Goal: Transaction & Acquisition: Purchase product/service

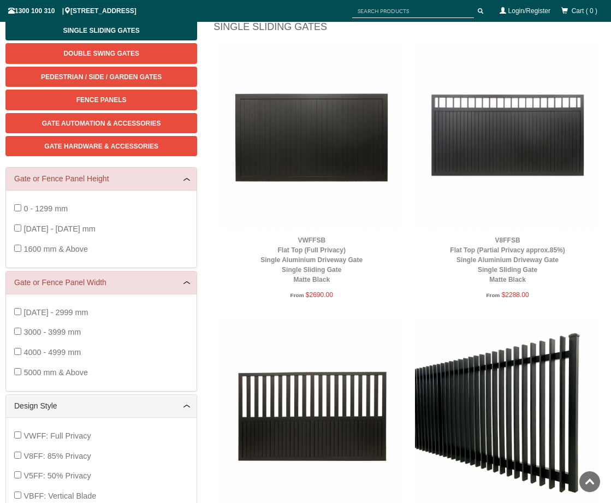
scroll to position [137, 0]
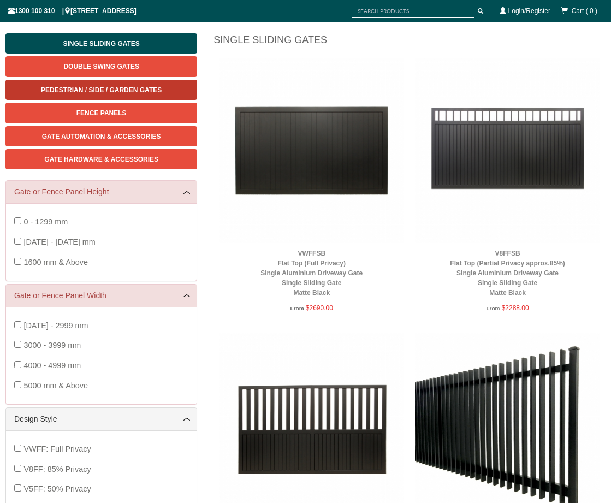
click at [141, 93] on link "Pedestrian / Side / Garden Gates" at bounding box center [101, 90] width 192 height 20
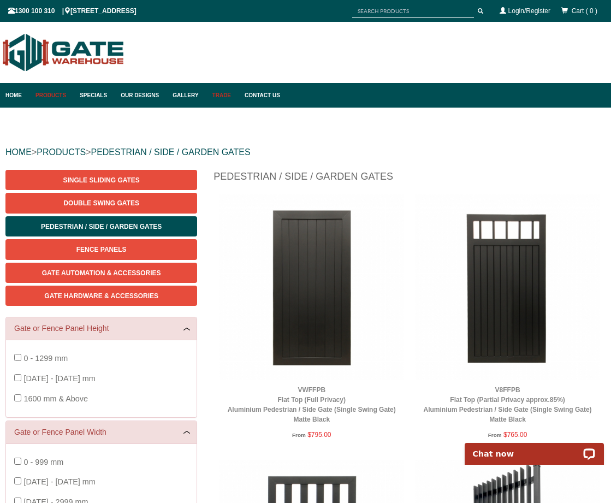
click at [237, 93] on link "Trade" at bounding box center [223, 95] width 32 height 25
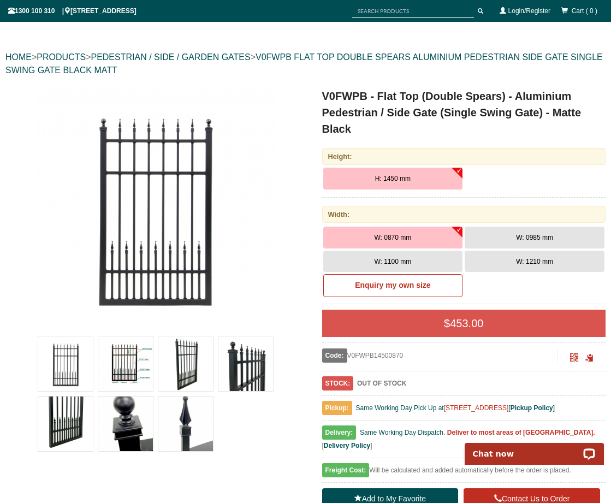
scroll to position [137, 0]
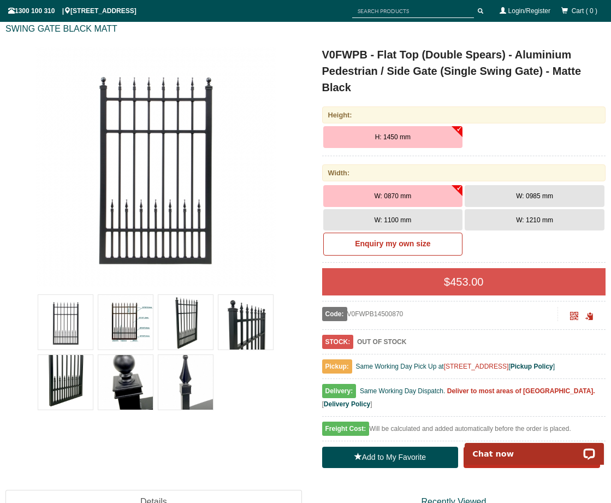
click at [81, 331] on img at bounding box center [65, 322] width 55 height 55
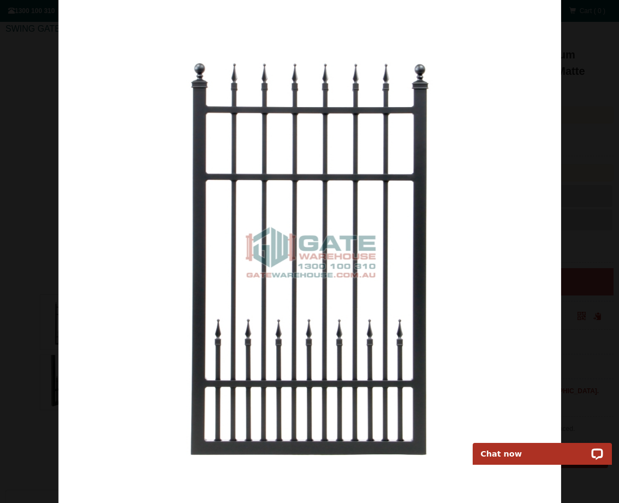
click at [545, 219] on img at bounding box center [309, 251] width 503 height 503
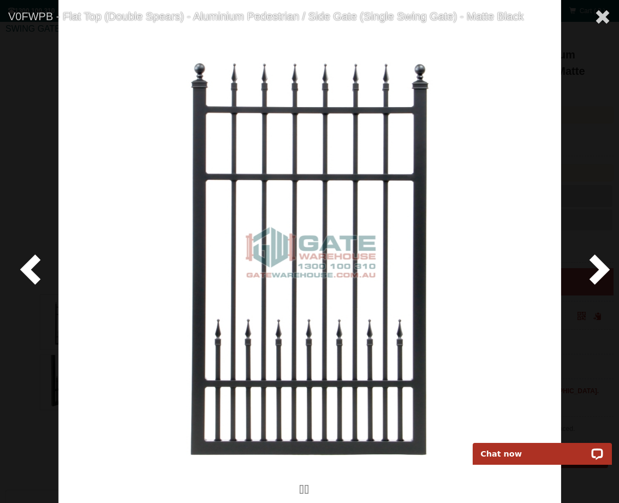
click at [596, 269] on span at bounding box center [597, 268] width 33 height 33
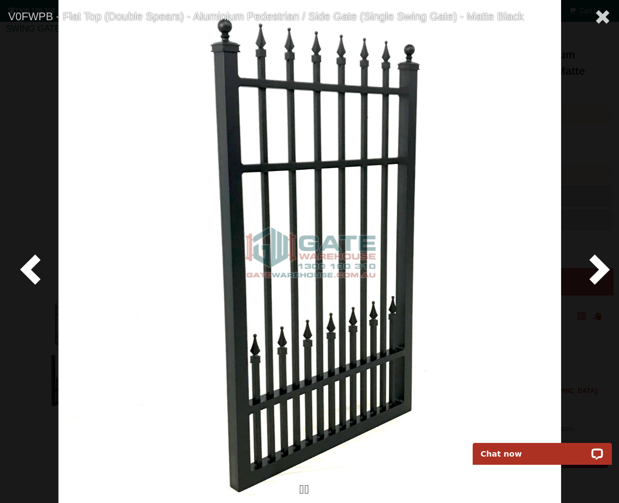
click at [595, 268] on span at bounding box center [597, 268] width 33 height 33
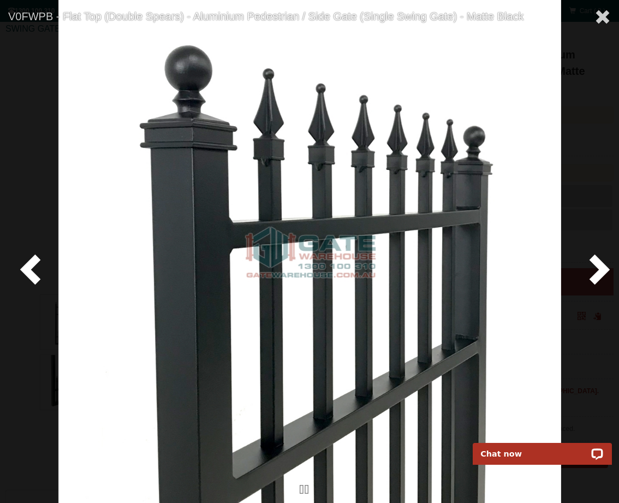
click at [595, 268] on span at bounding box center [597, 268] width 33 height 33
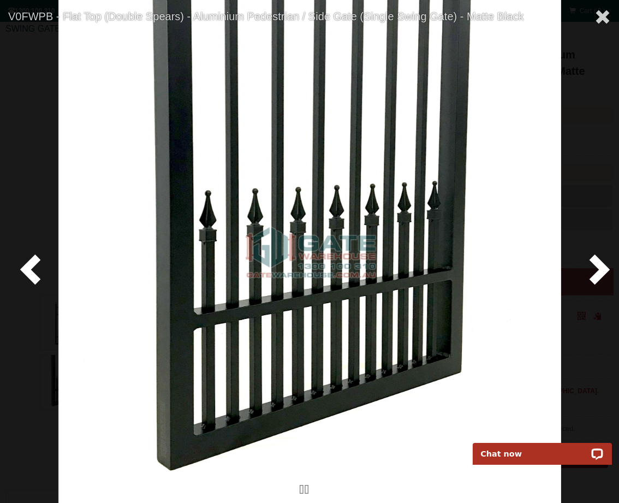
click at [595, 268] on span at bounding box center [597, 268] width 33 height 33
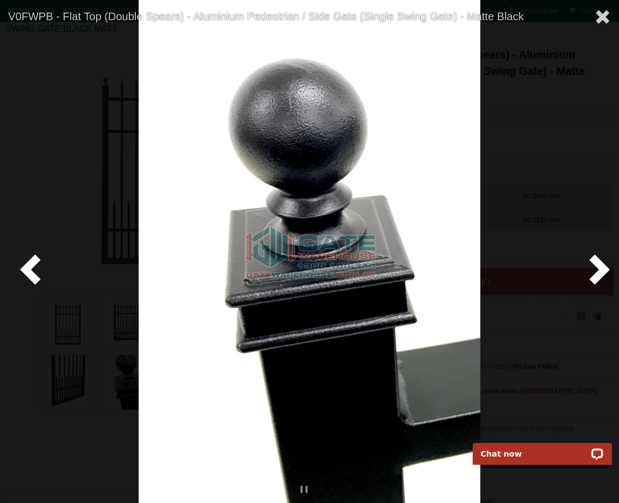
click at [595, 268] on span at bounding box center [597, 268] width 33 height 33
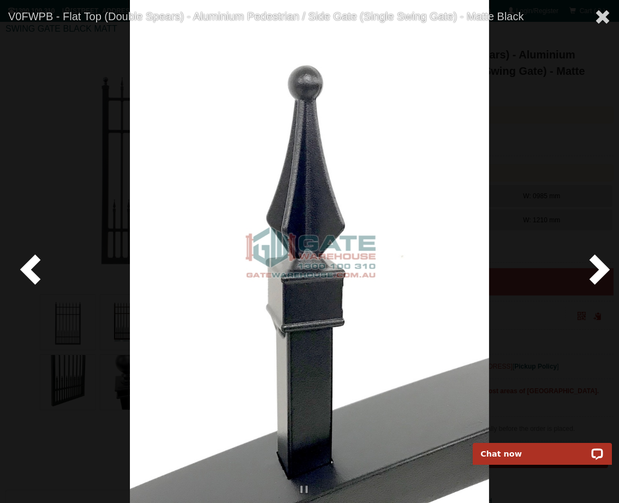
click at [595, 268] on span at bounding box center [597, 268] width 33 height 33
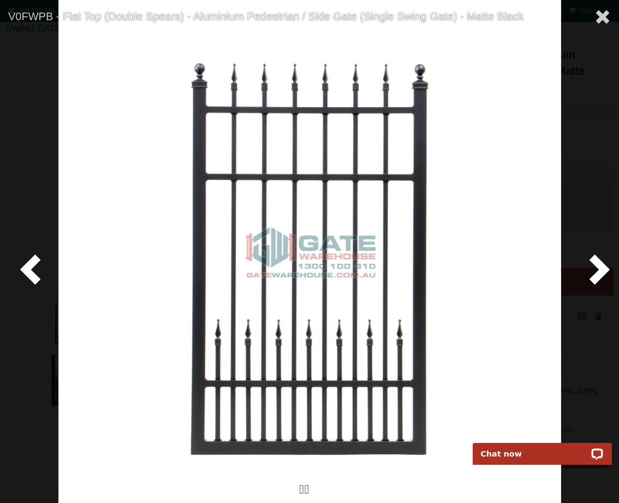
click at [595, 268] on span at bounding box center [597, 268] width 33 height 33
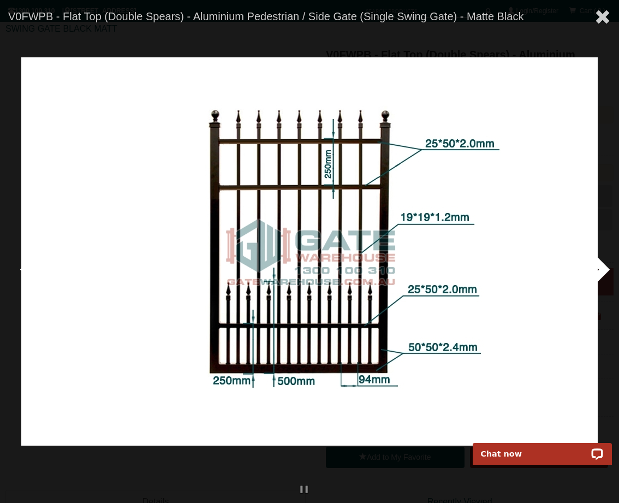
click at [595, 268] on span at bounding box center [597, 268] width 33 height 33
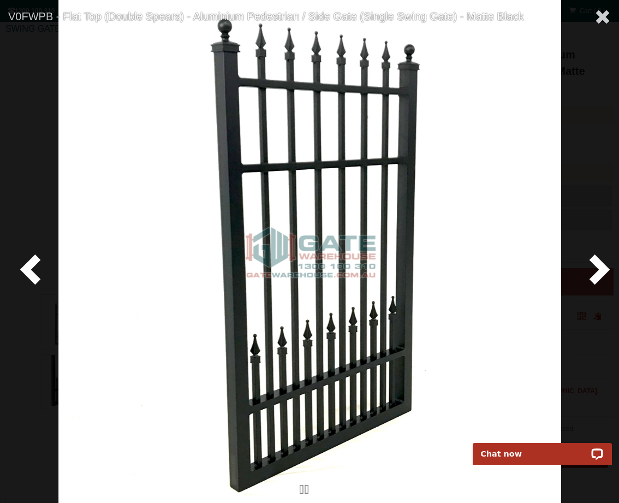
click at [595, 268] on span at bounding box center [597, 268] width 33 height 33
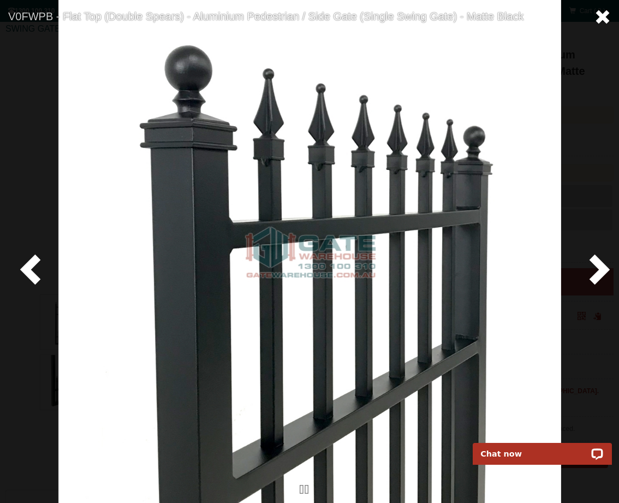
click at [599, 15] on span at bounding box center [603, 17] width 16 height 16
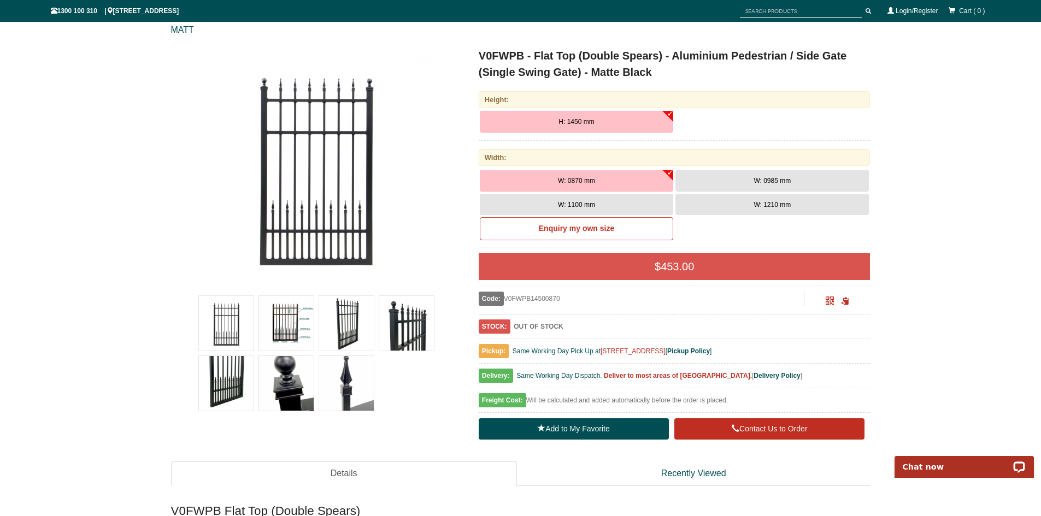
scroll to position [140, 0]
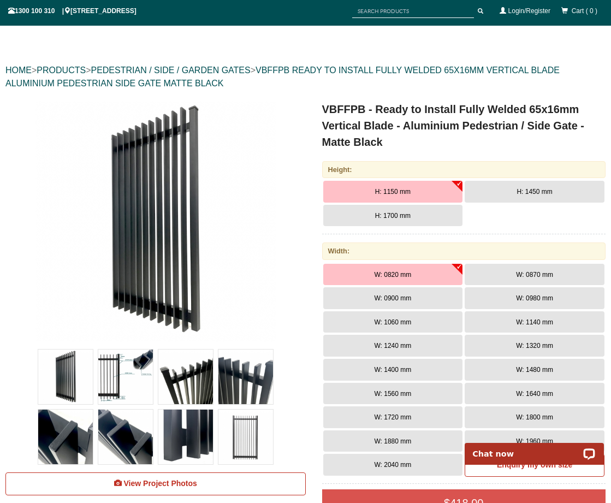
scroll to position [137, 0]
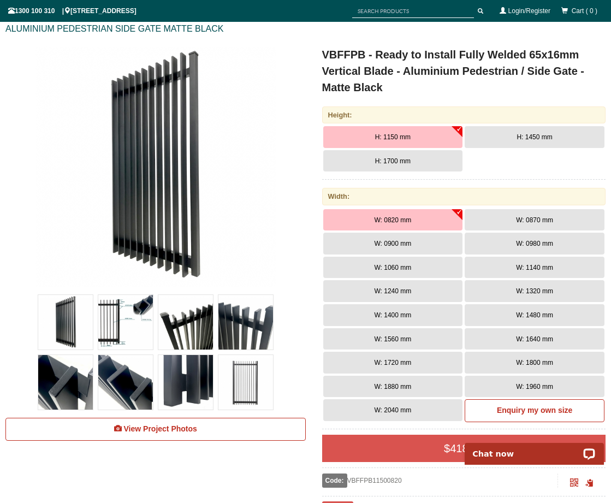
click at [381, 166] on button "H: 1700 mm" at bounding box center [393, 161] width 140 height 22
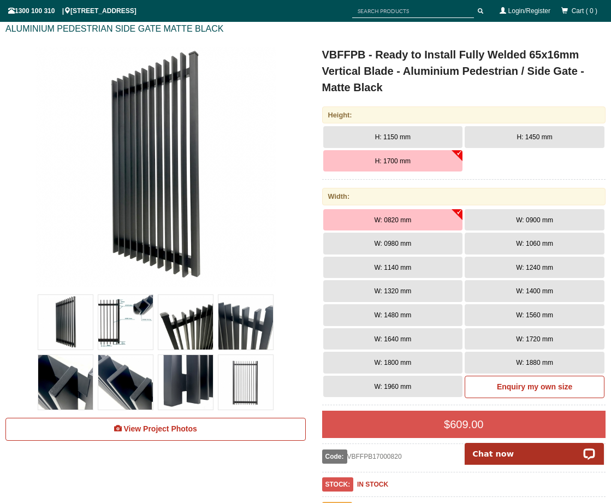
click at [64, 326] on img at bounding box center [65, 322] width 55 height 55
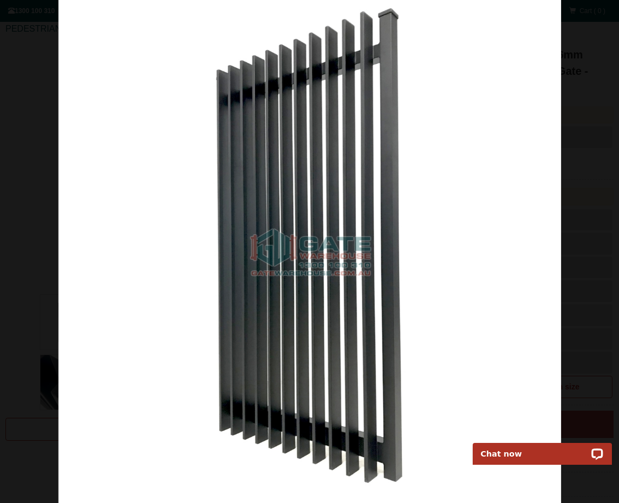
click at [529, 245] on img at bounding box center [309, 251] width 503 height 503
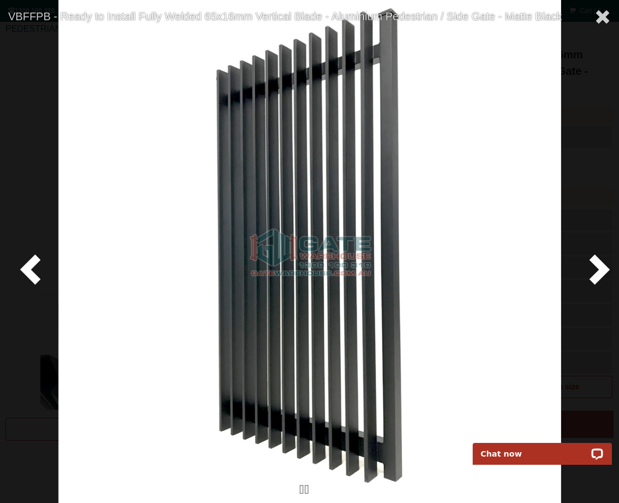
click at [593, 273] on span at bounding box center [597, 268] width 33 height 33
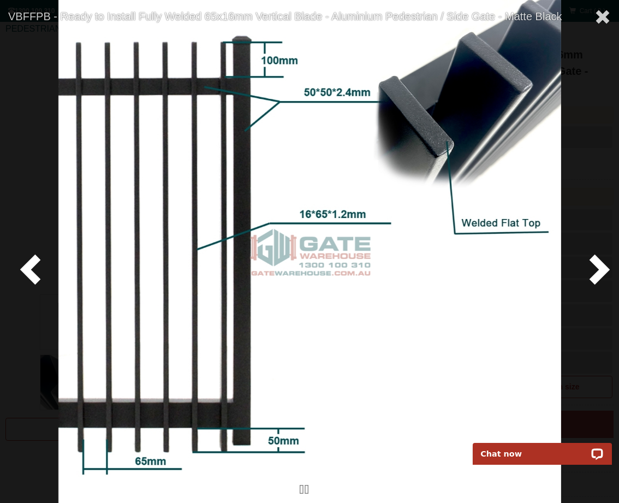
click at [595, 273] on span at bounding box center [597, 268] width 33 height 33
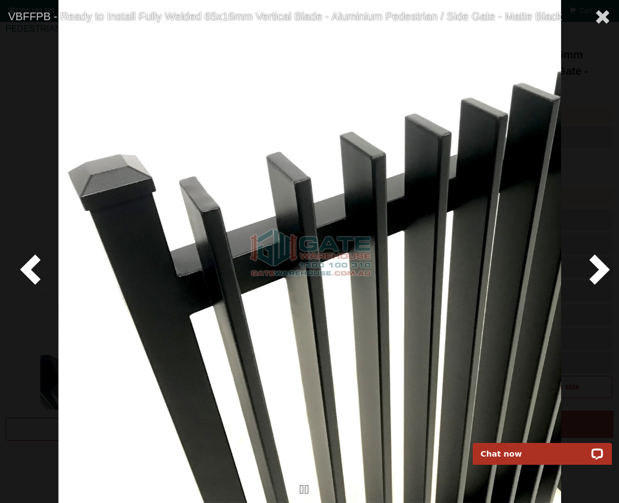
click at [595, 273] on span at bounding box center [597, 268] width 33 height 33
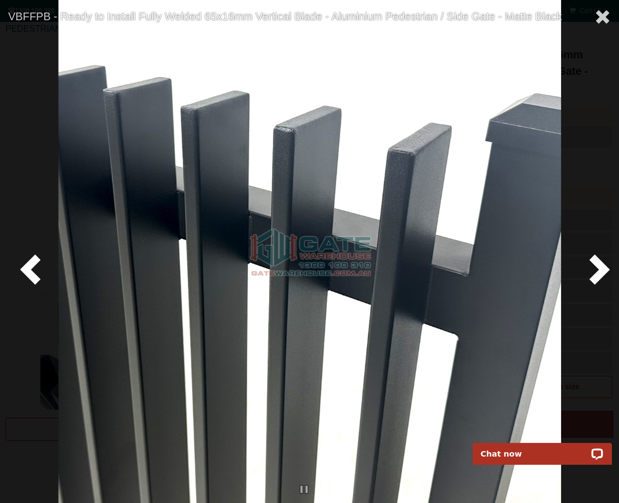
click at [595, 273] on span at bounding box center [597, 268] width 33 height 33
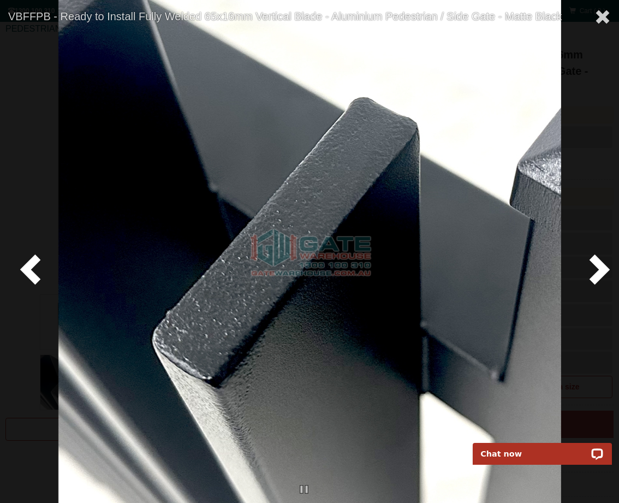
click at [595, 273] on span at bounding box center [597, 268] width 33 height 33
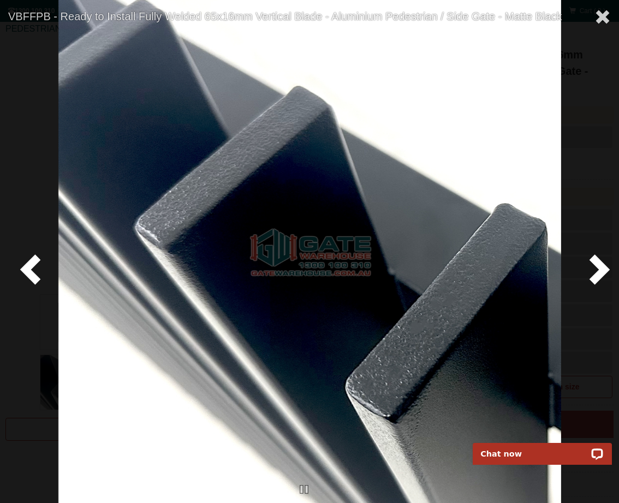
click at [595, 273] on span at bounding box center [597, 268] width 33 height 33
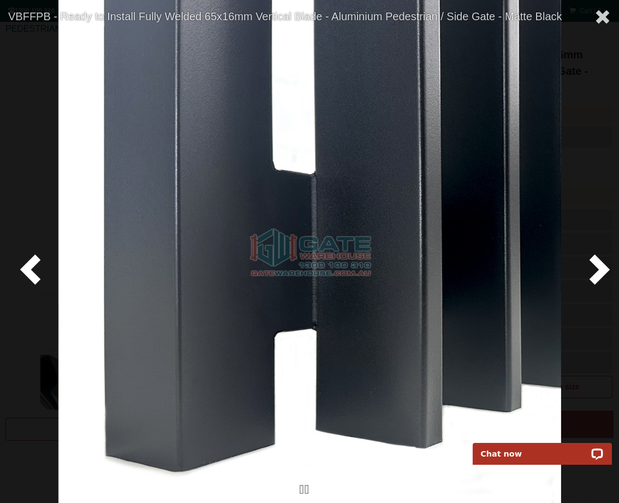
click at [595, 273] on span at bounding box center [597, 268] width 33 height 33
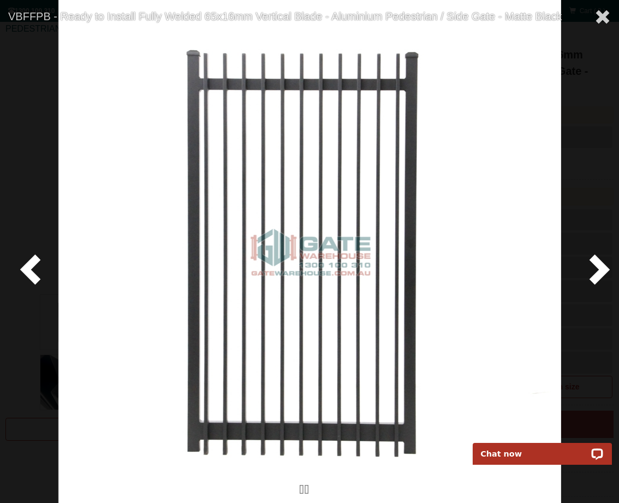
click at [595, 273] on span at bounding box center [597, 268] width 33 height 33
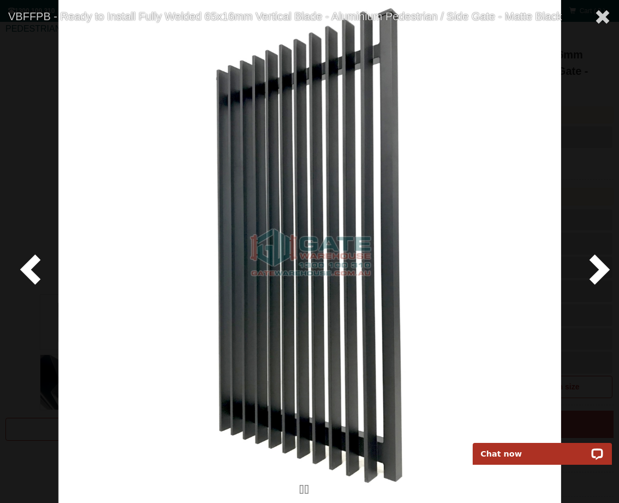
click at [595, 273] on span at bounding box center [597, 268] width 33 height 33
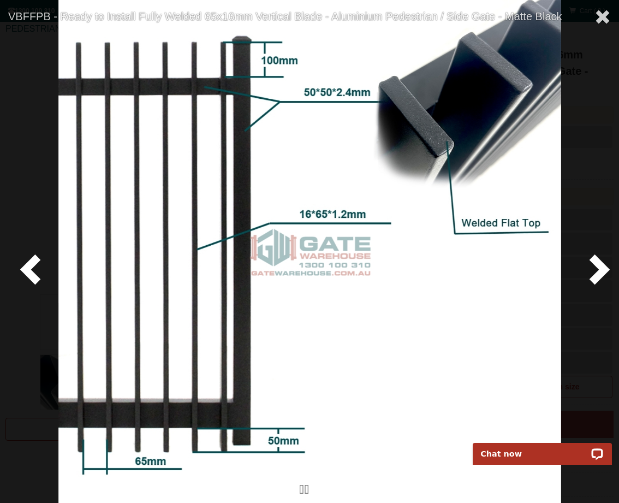
click at [595, 273] on span at bounding box center [597, 268] width 33 height 33
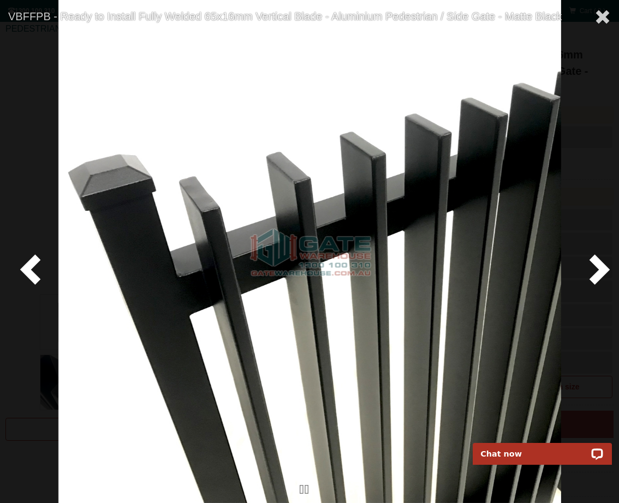
click at [595, 273] on span at bounding box center [597, 268] width 33 height 33
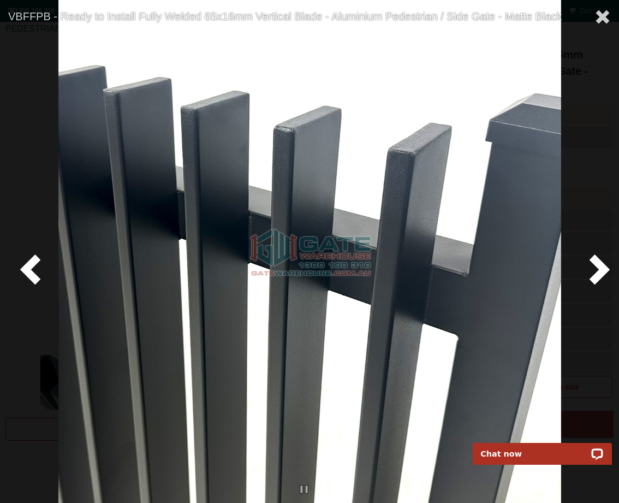
click at [595, 273] on span at bounding box center [597, 268] width 33 height 33
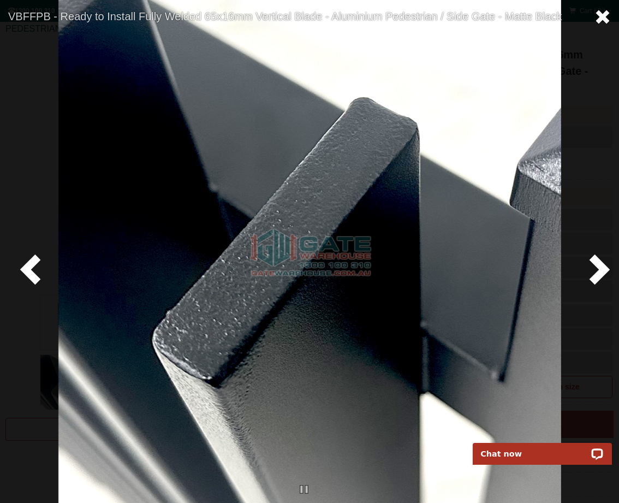
click at [602, 16] on span at bounding box center [603, 17] width 16 height 16
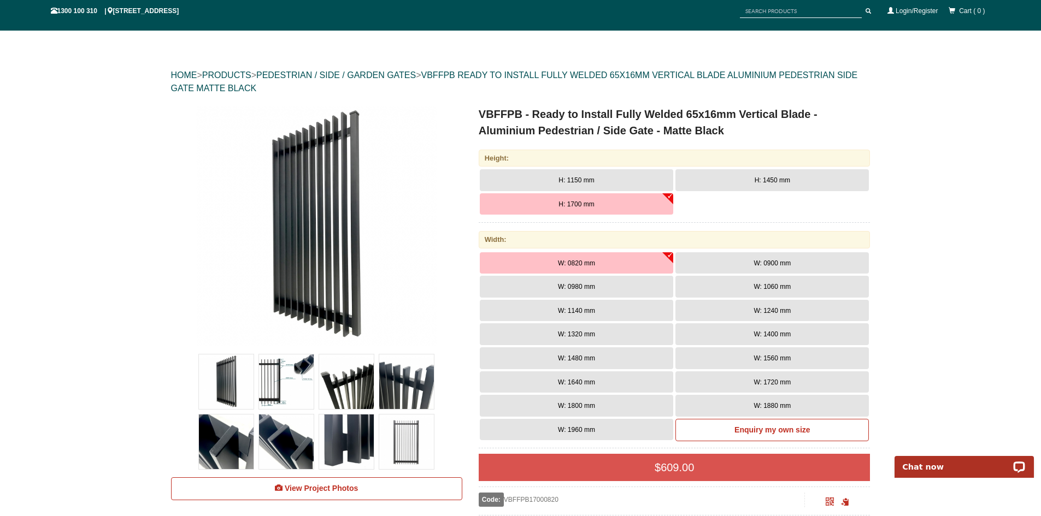
scroll to position [0, 0]
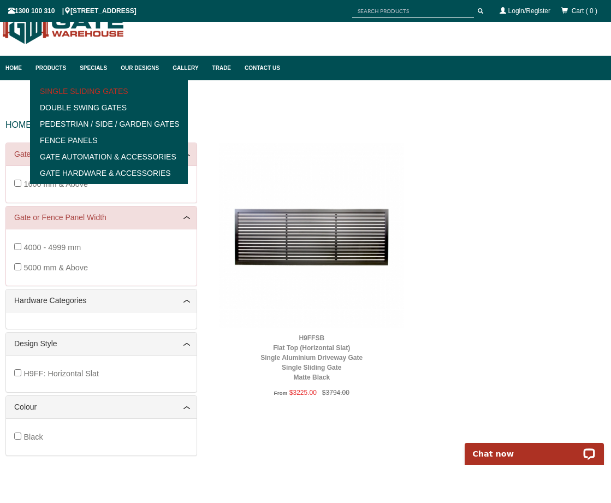
click at [83, 94] on link "Single Sliding Gates" at bounding box center [108, 91] width 151 height 16
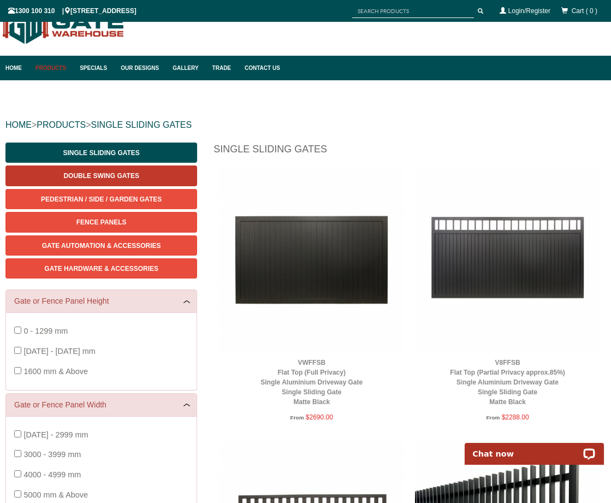
click at [99, 179] on span "Double Swing Gates" at bounding box center [100, 176] width 75 height 8
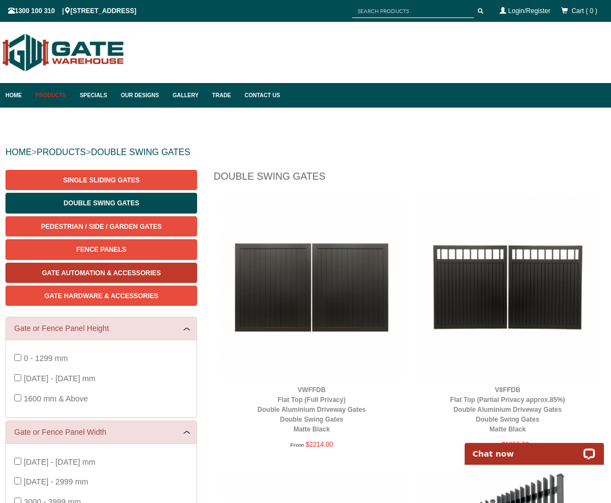
click at [119, 278] on link "Gate Automation & Accessories" at bounding box center [101, 273] width 192 height 20
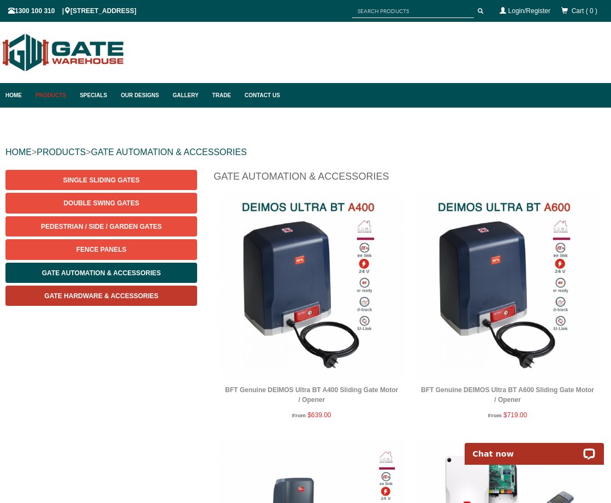
click at [122, 299] on span "Gate Hardware & Accessories" at bounding box center [101, 296] width 114 height 8
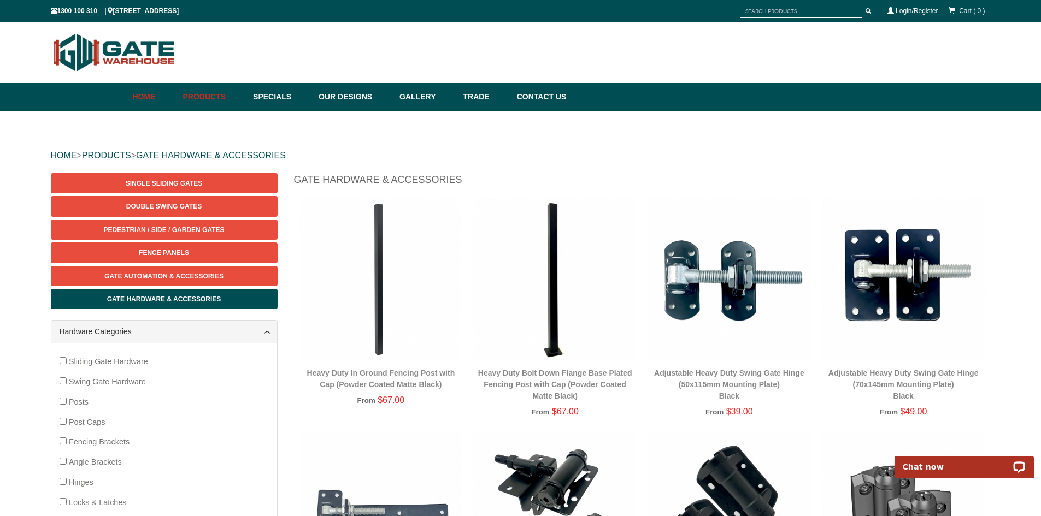
click at [154, 100] on link "Home" at bounding box center [155, 97] width 45 height 28
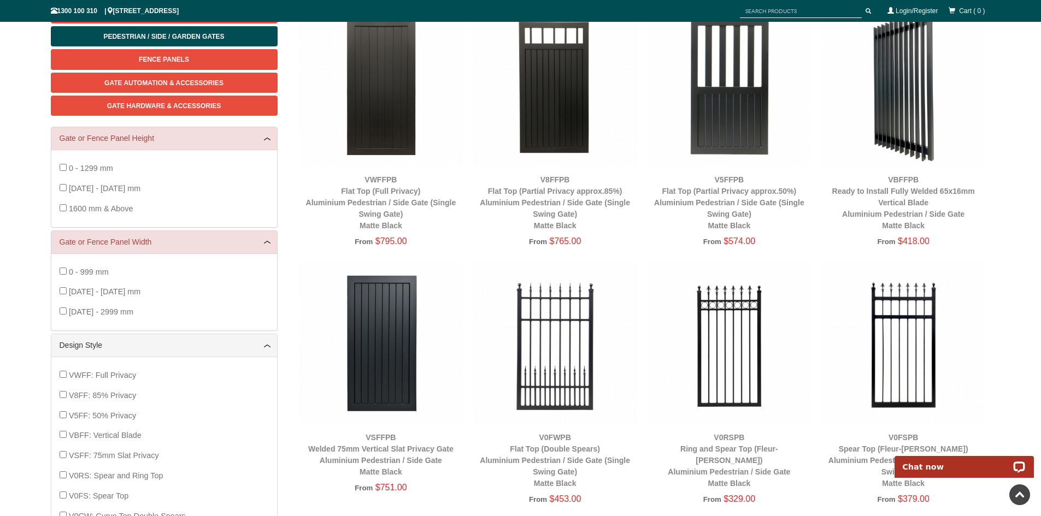
scroll to position [191, 0]
